Goal: Information Seeking & Learning: Learn about a topic

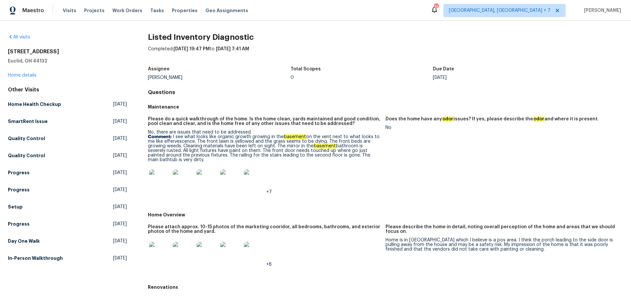
click at [164, 179] on img at bounding box center [159, 179] width 21 height 21
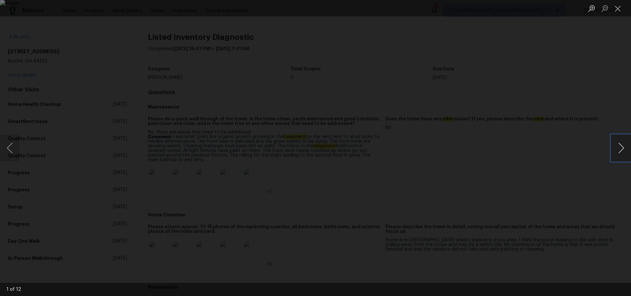
click at [621, 148] on button "Next image" at bounding box center [621, 148] width 20 height 26
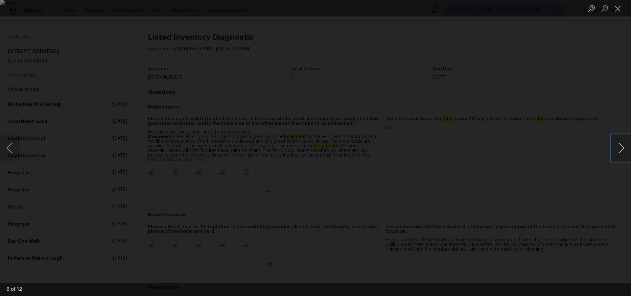
click at [621, 148] on button "Next image" at bounding box center [621, 148] width 20 height 26
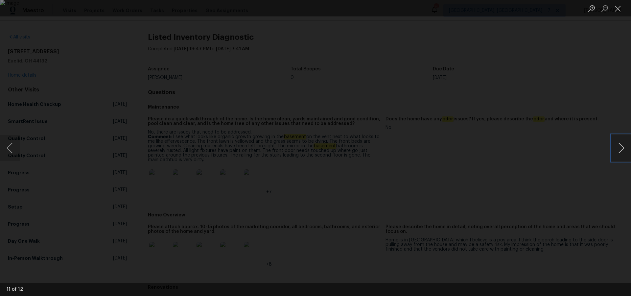
click at [621, 148] on button "Next image" at bounding box center [621, 148] width 20 height 26
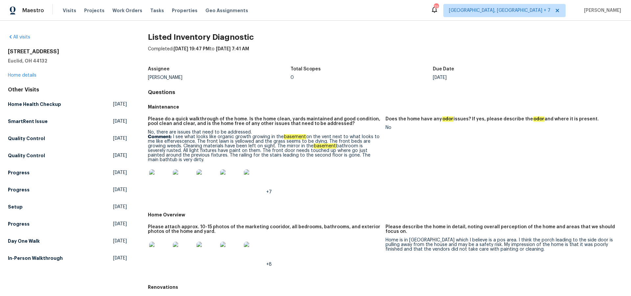
click at [172, 249] on div at bounding box center [184, 252] width 24 height 29
click at [161, 250] on img at bounding box center [159, 252] width 21 height 21
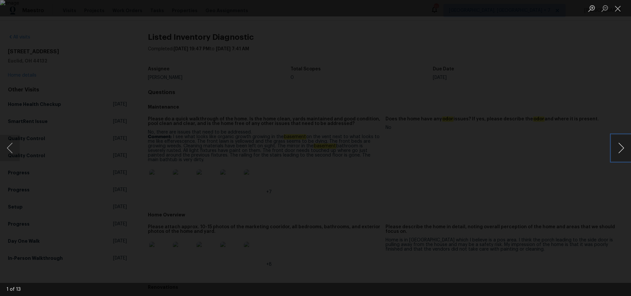
click at [620, 150] on button "Next image" at bounding box center [621, 148] width 20 height 26
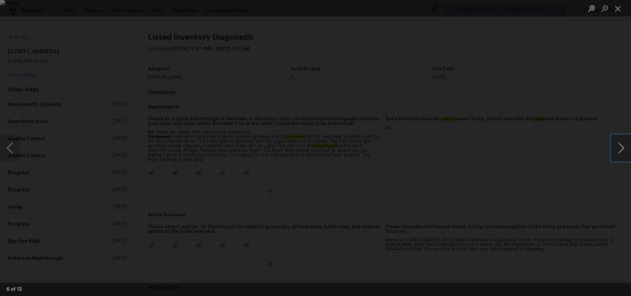
click at [620, 150] on button "Next image" at bounding box center [621, 148] width 20 height 26
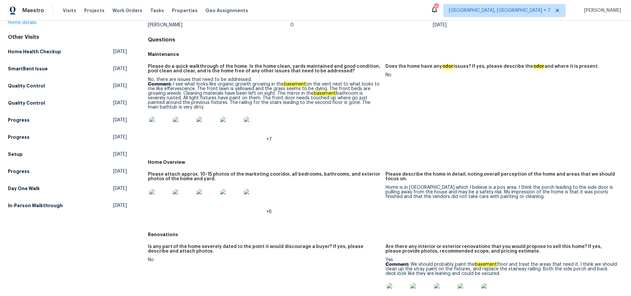
scroll to position [77, 0]
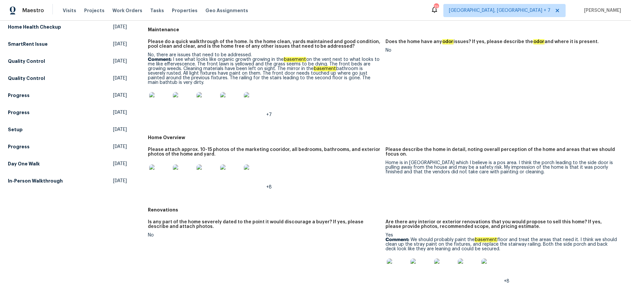
click at [403, 265] on img at bounding box center [397, 268] width 21 height 21
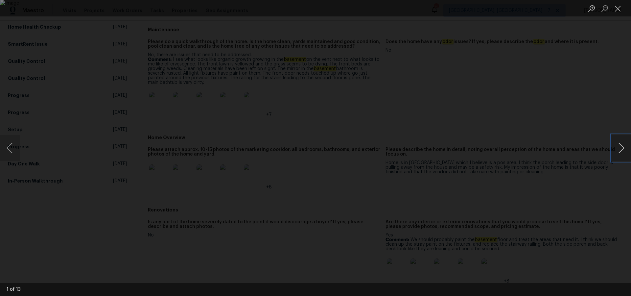
click at [617, 149] on button "Next image" at bounding box center [621, 148] width 20 height 26
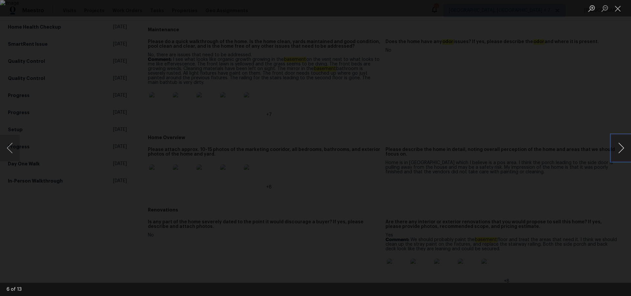
click at [617, 149] on button "Next image" at bounding box center [621, 148] width 20 height 26
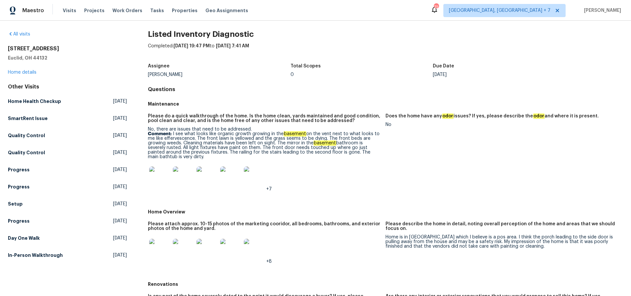
scroll to position [6, 0]
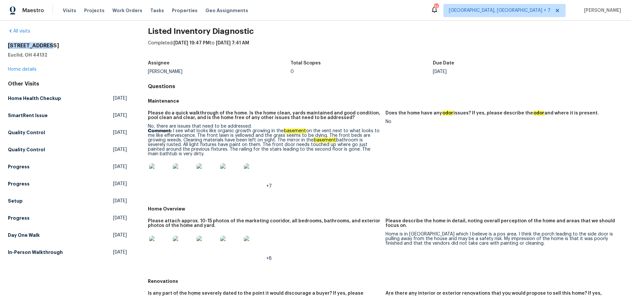
drag, startPoint x: 9, startPoint y: 45, endPoint x: 49, endPoint y: 52, distance: 41.3
click at [44, 47] on h2 "[STREET_ADDRESS]" at bounding box center [67, 45] width 119 height 7
copy h2 "[STREET_ADDRESS]"
